Goal: Task Accomplishment & Management: Complete application form

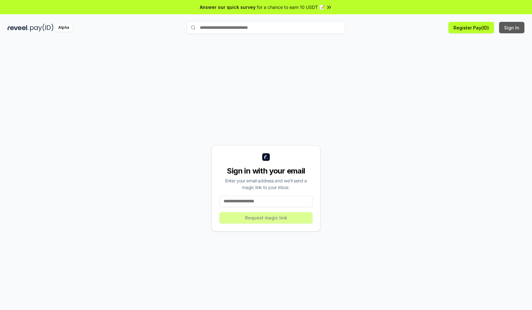
click at [513, 28] on button "Sign In" at bounding box center [512, 27] width 25 height 11
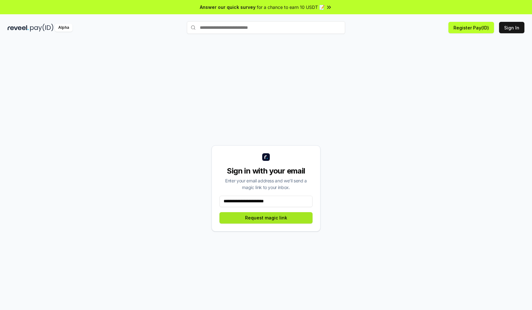
type input "**********"
click at [266, 218] on button "Request magic link" at bounding box center [266, 217] width 93 height 11
